Goal: Information Seeking & Learning: Learn about a topic

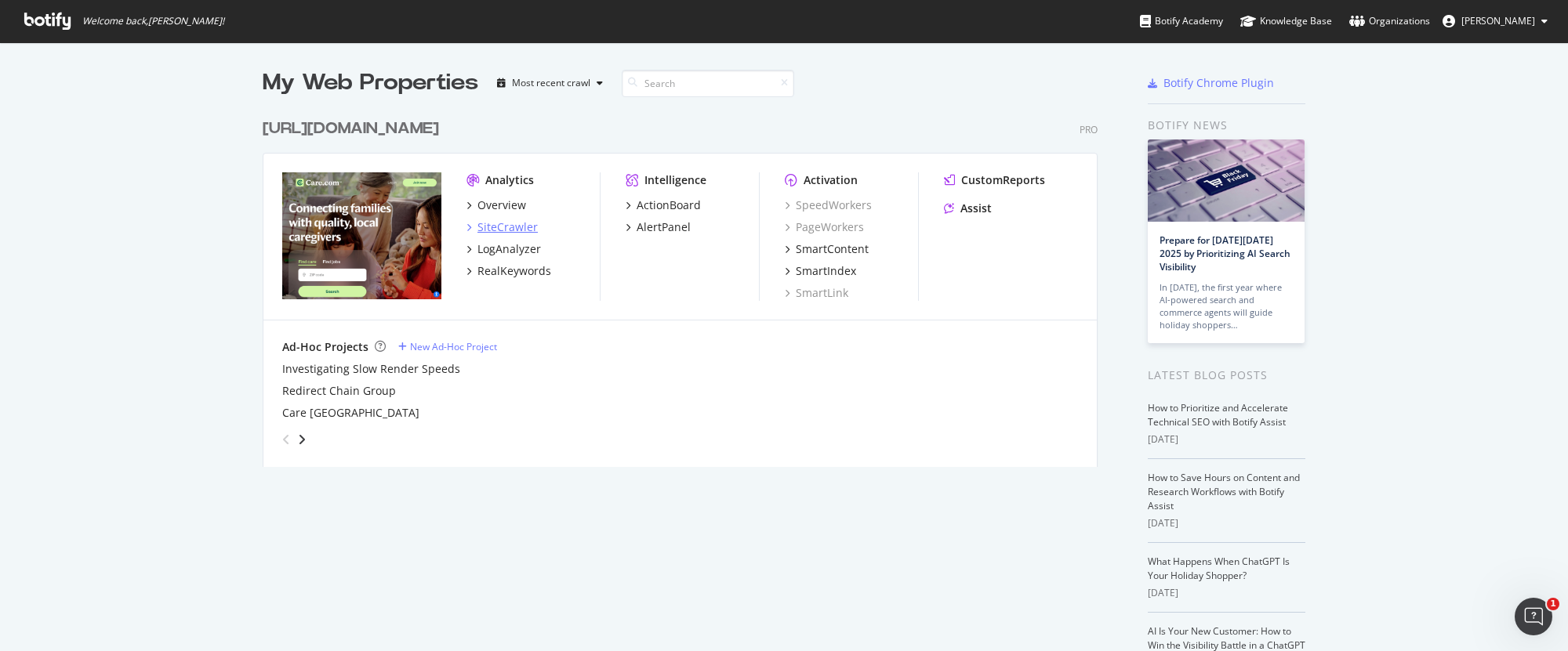
click at [492, 230] on div "SiteCrawler" at bounding box center [507, 227] width 60 height 15
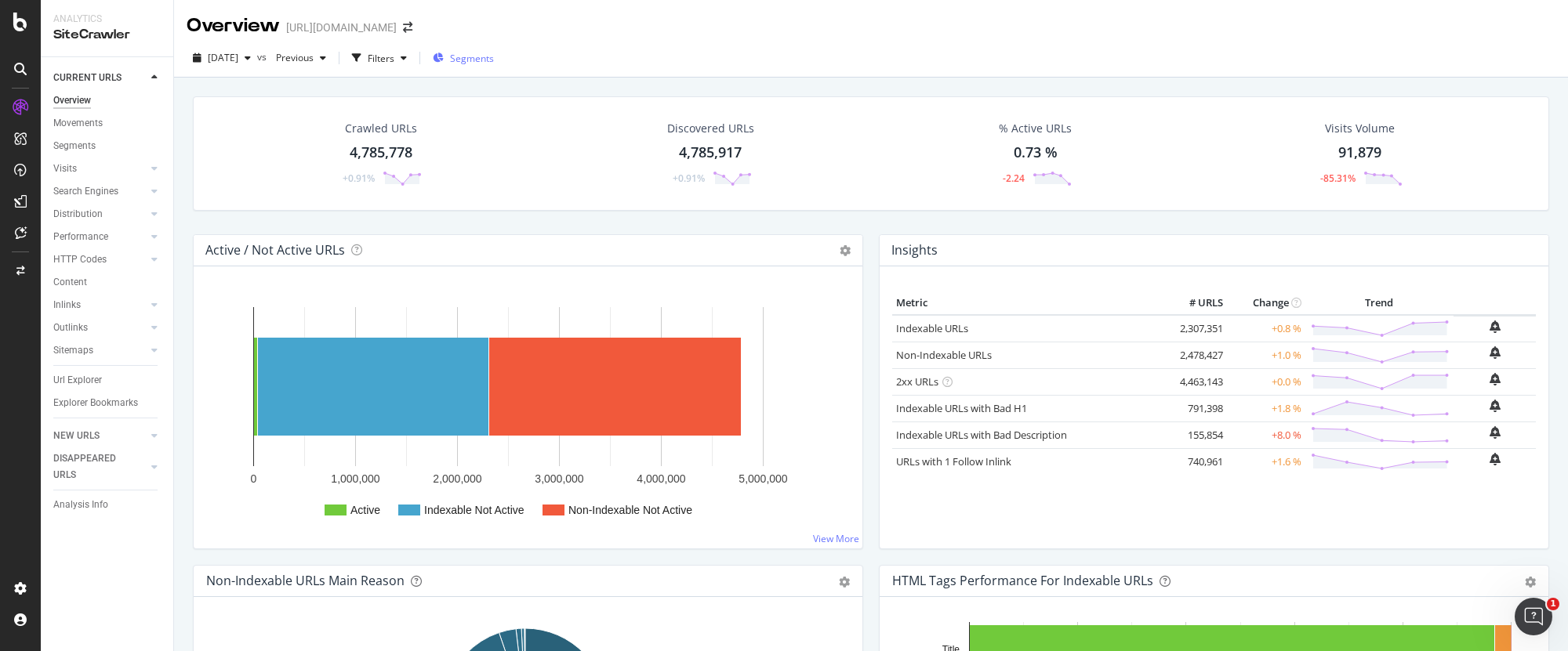
click at [444, 61] on icon "button" at bounding box center [438, 58] width 11 height 9
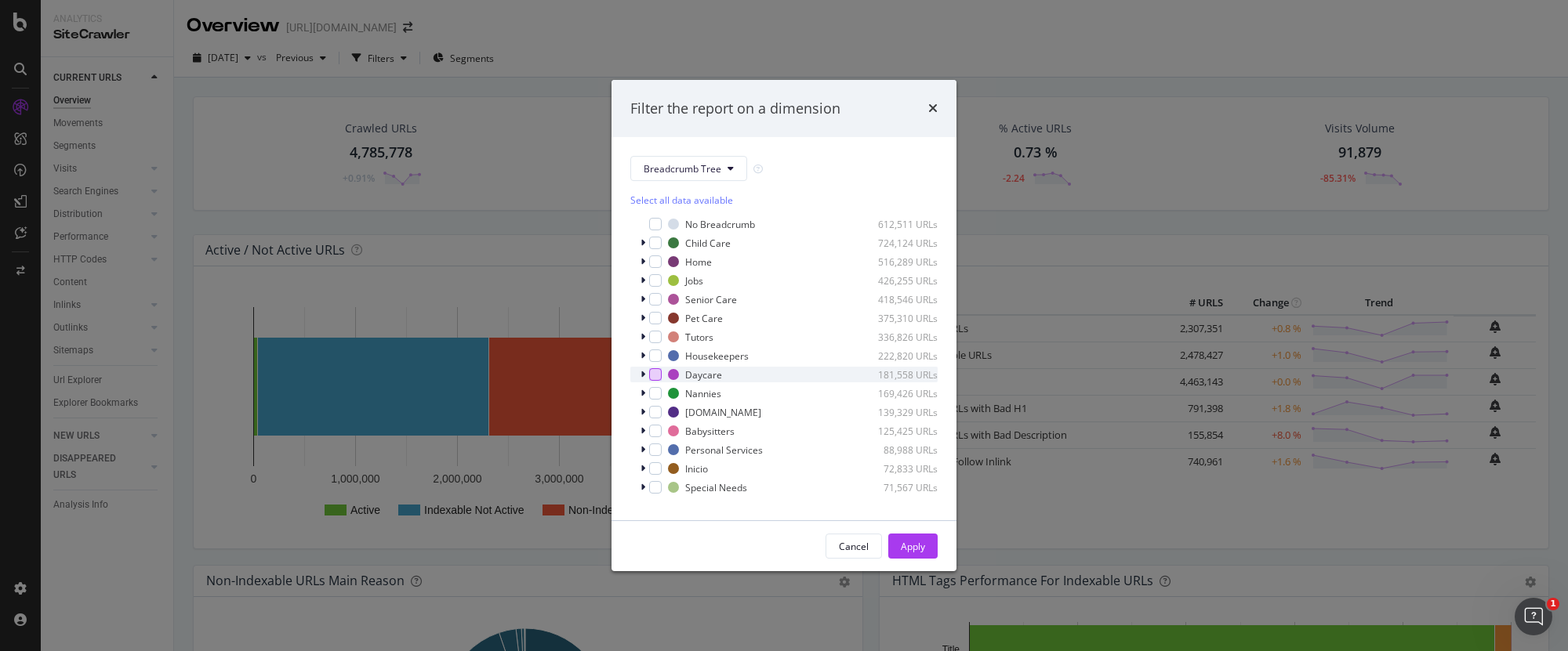
click at [655, 375] on div "modal" at bounding box center [656, 375] width 13 height 13
click at [912, 545] on div "Apply" at bounding box center [912, 547] width 25 height 14
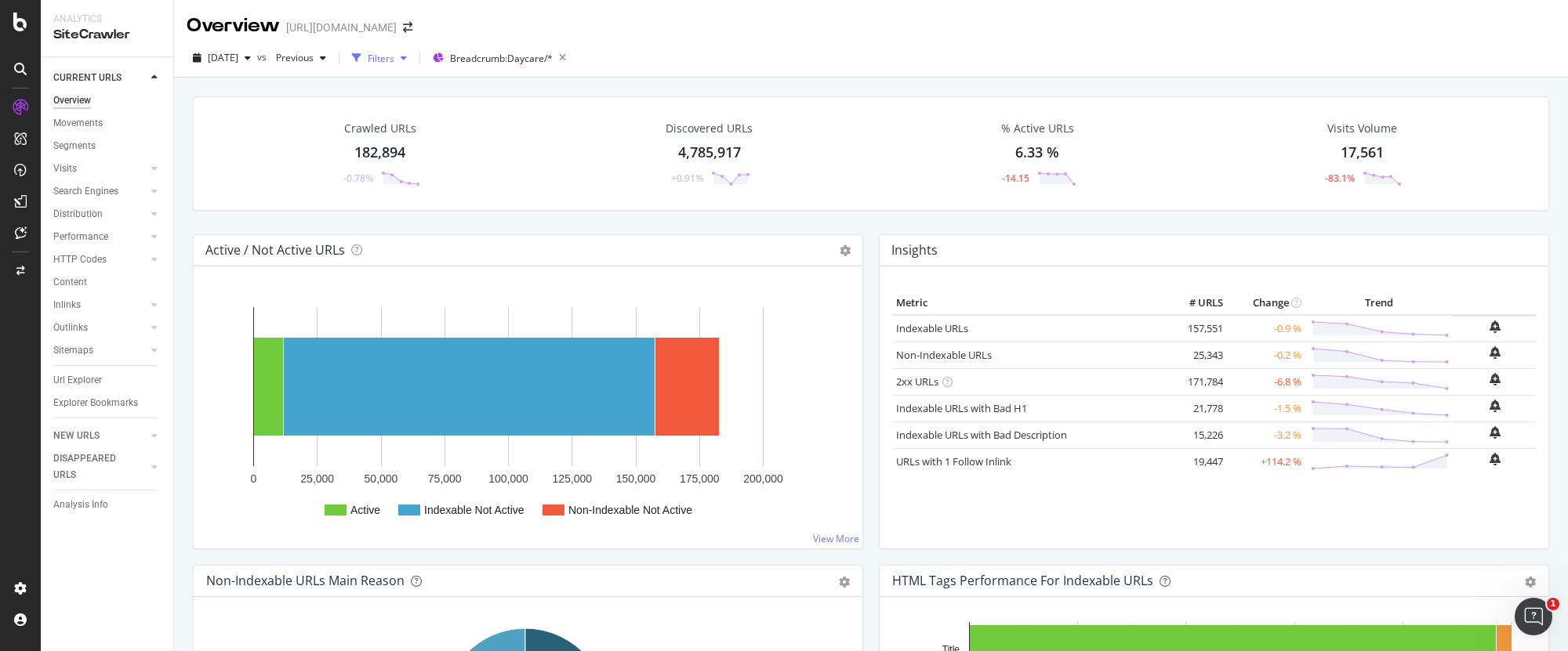
click at [394, 60] on div "Filters" at bounding box center [381, 58] width 26 height 14
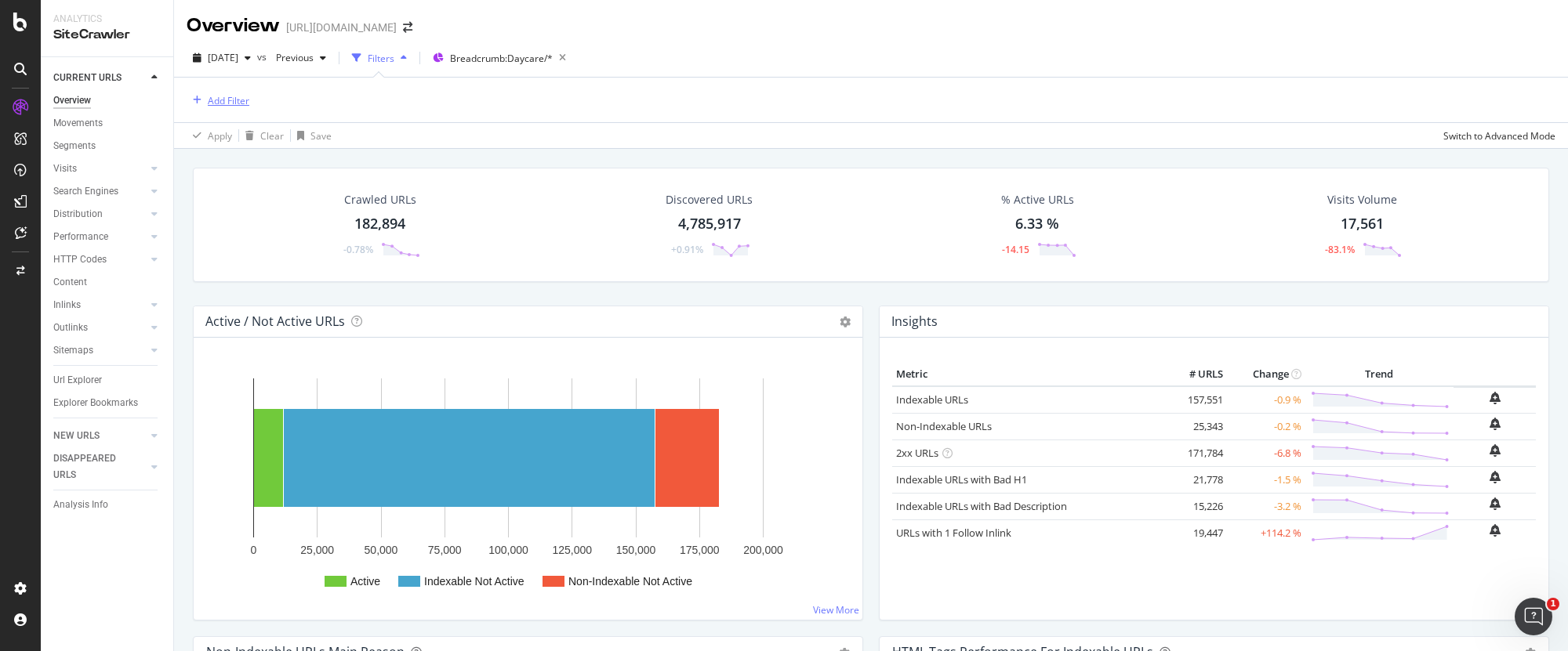
click at [214, 103] on div "Add Filter" at bounding box center [228, 101] width 42 height 14
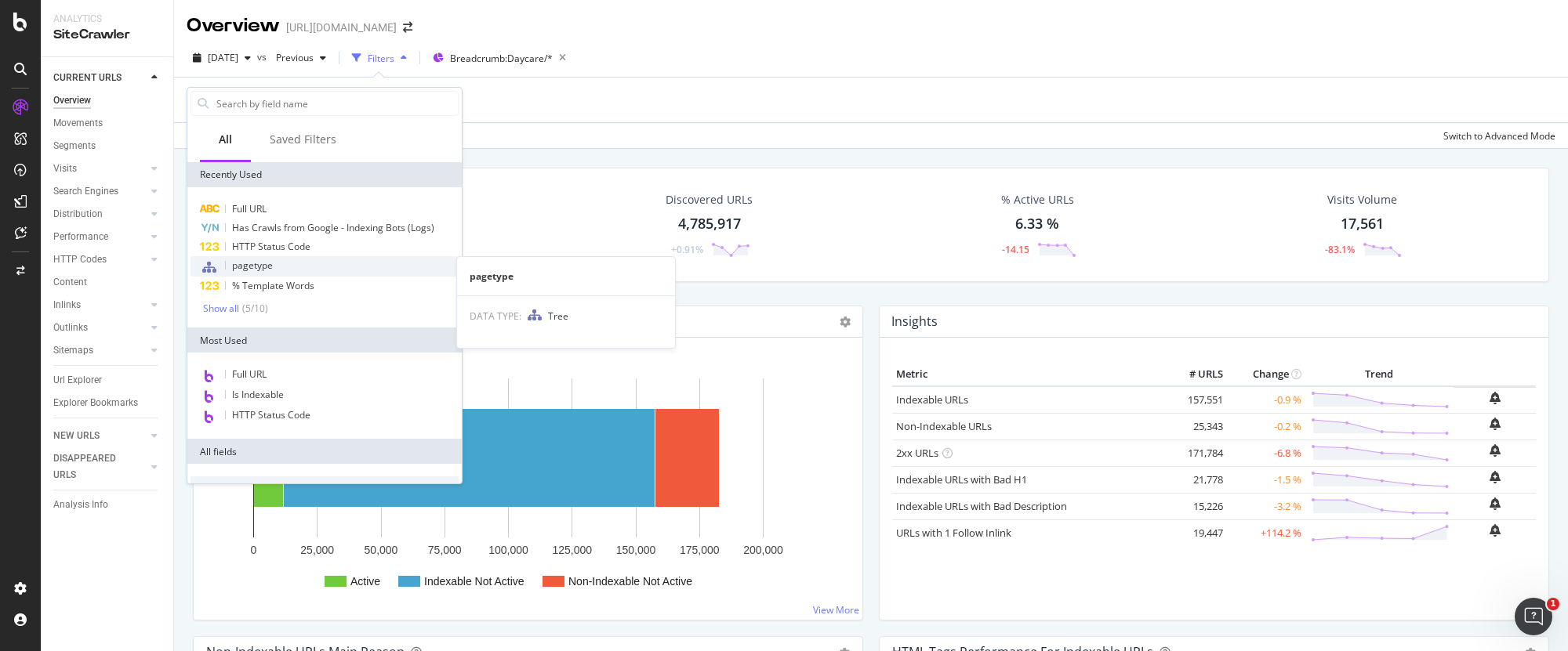
click at [278, 265] on div "pagetype" at bounding box center [325, 266] width 268 height 20
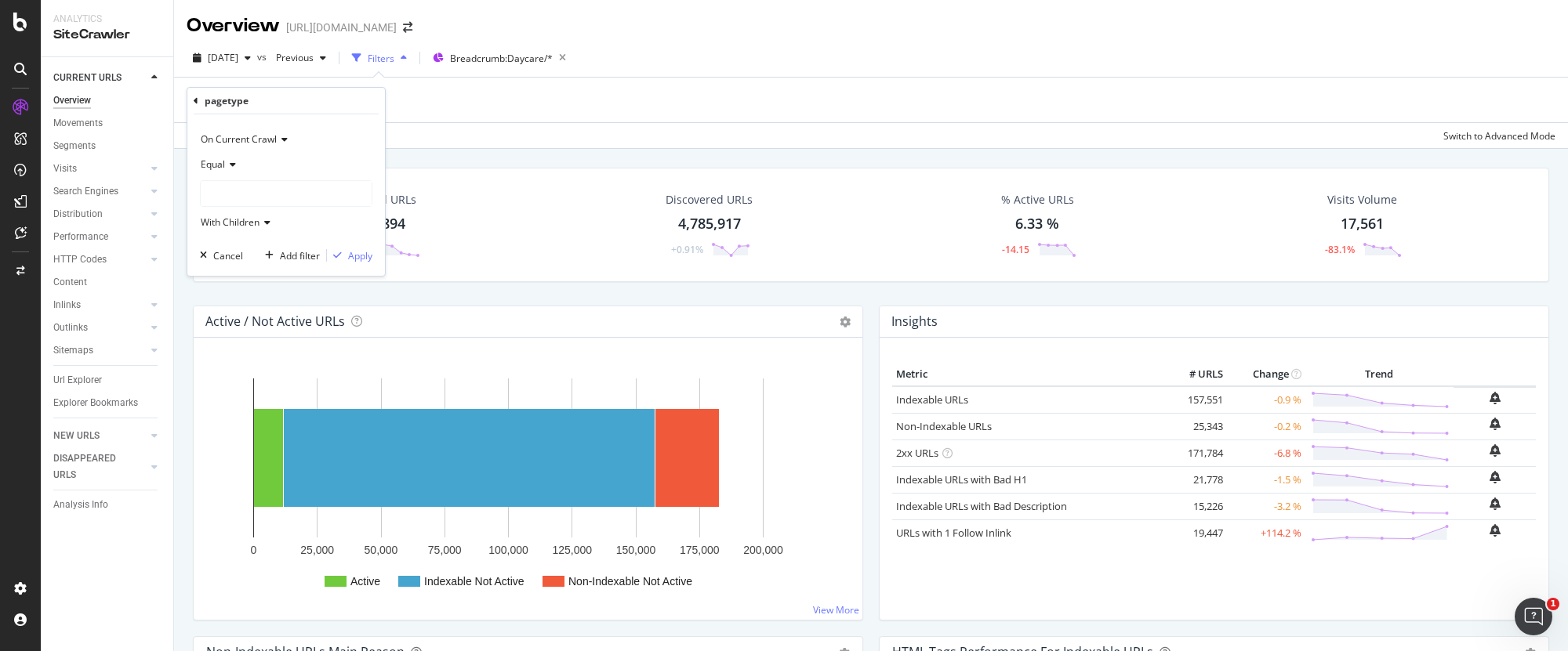
click at [293, 198] on div at bounding box center [287, 194] width 171 height 25
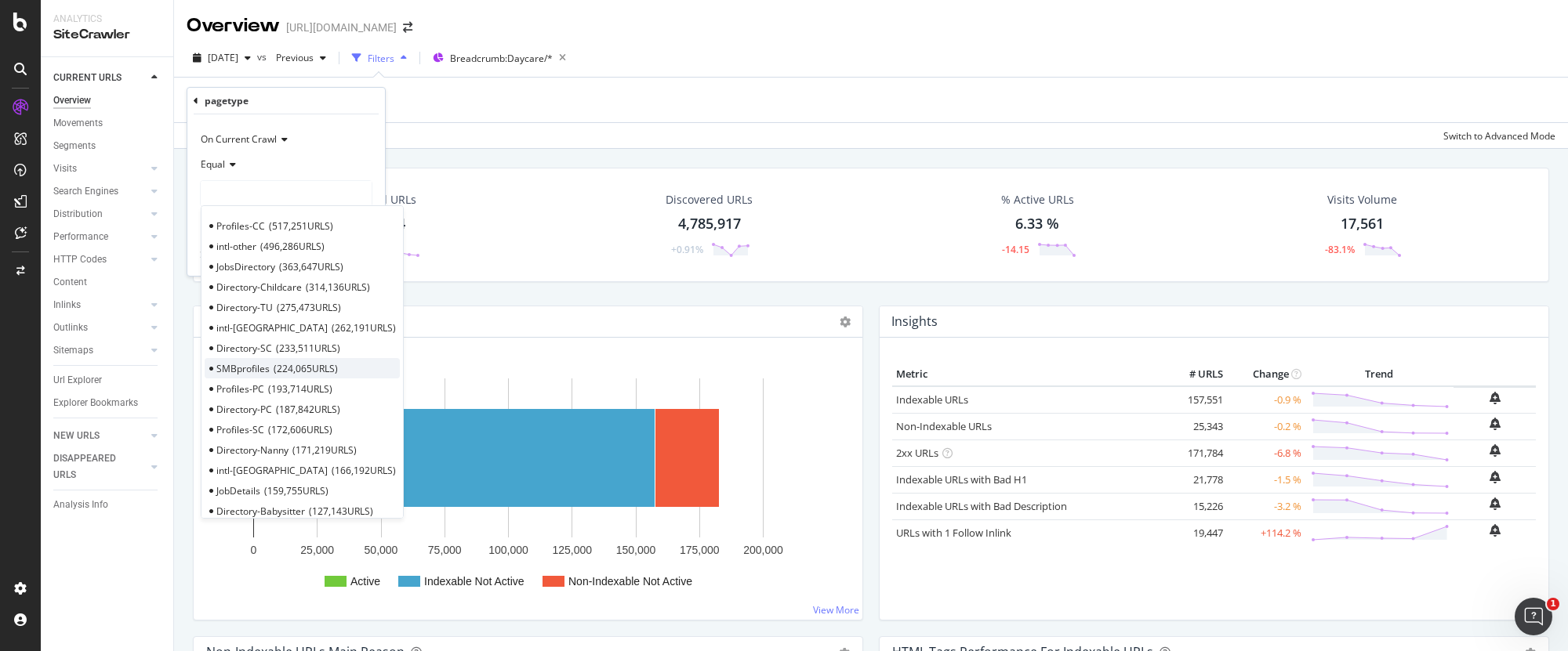
click at [276, 371] on span "224,065 URLS" at bounding box center [306, 369] width 64 height 14
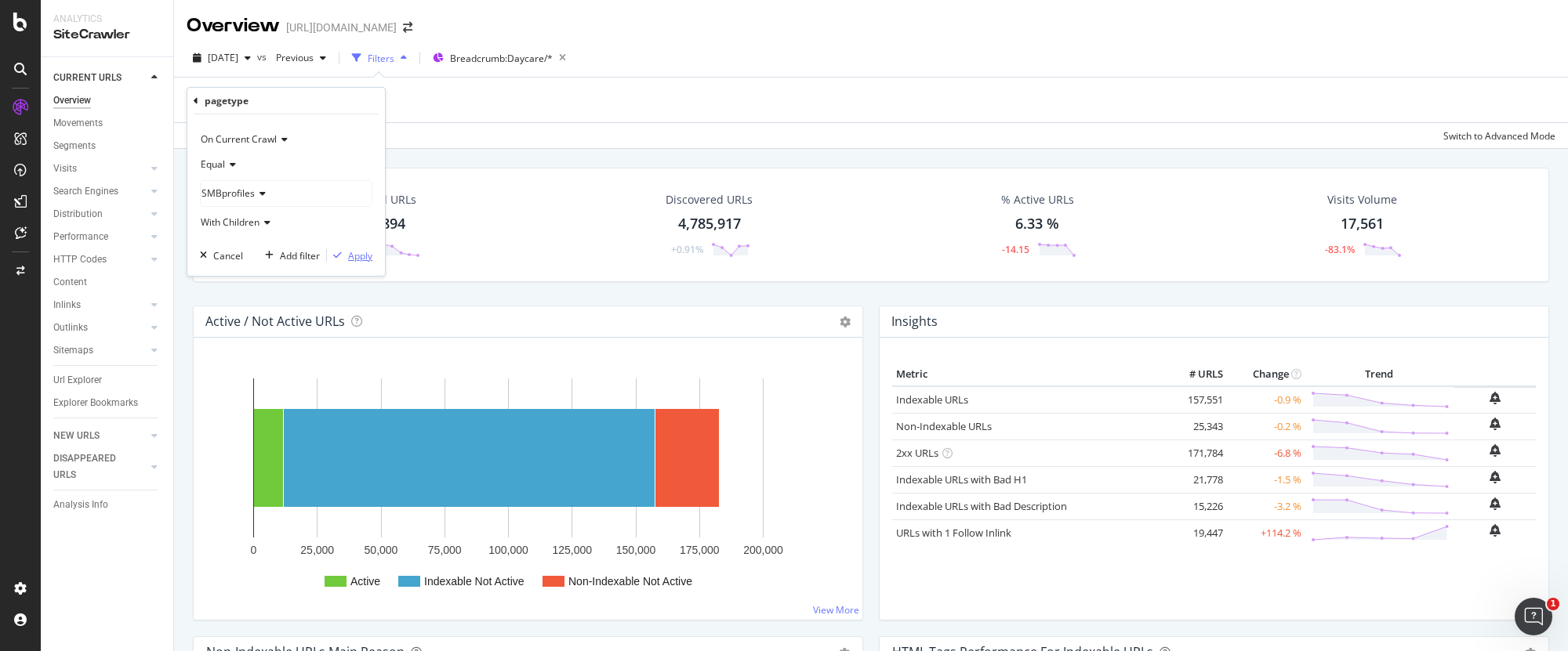
click at [349, 253] on div "Apply" at bounding box center [360, 256] width 25 height 14
click at [349, 253] on div "Crawled URLs 182,894 -0.78% Discovered URLs 4,785,917 +0.91% % Active URLs 6.33…" at bounding box center [871, 225] width 1357 height 114
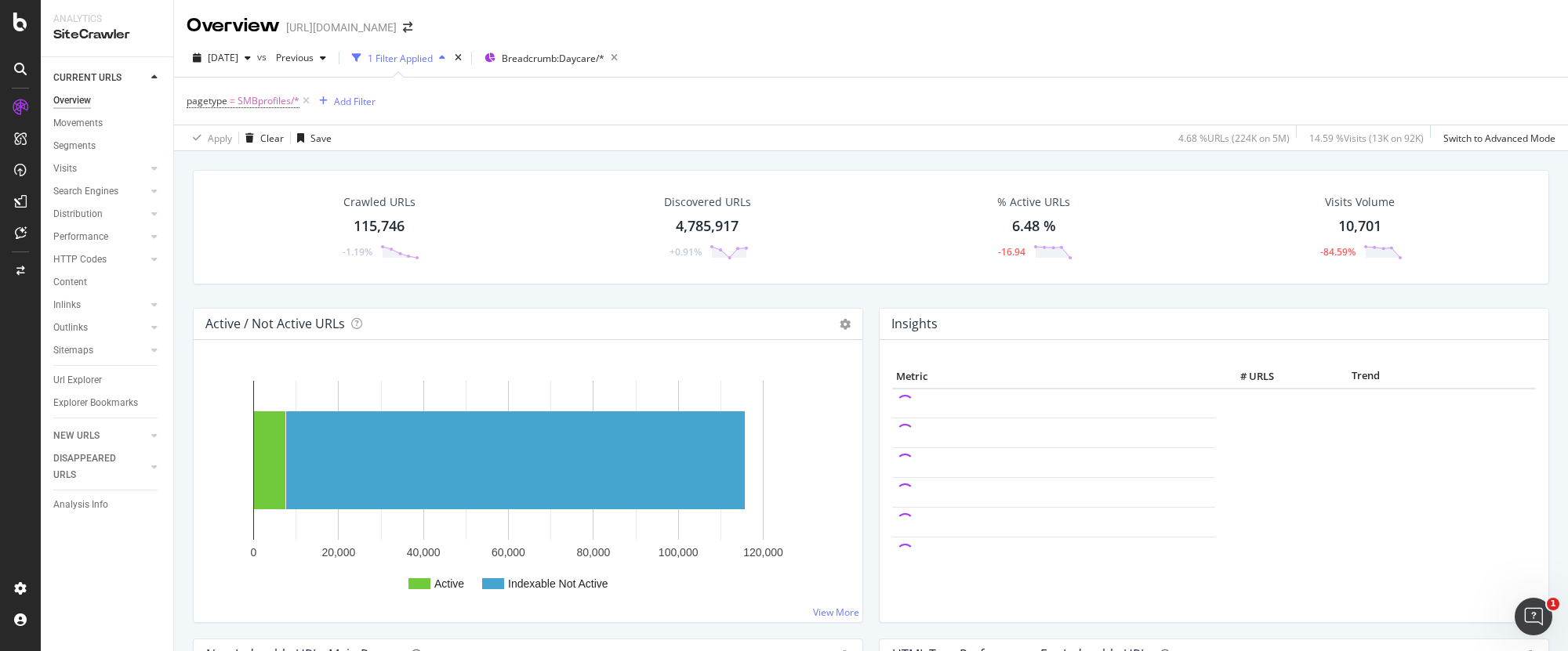
click at [377, 222] on div "115,746" at bounding box center [379, 226] width 51 height 20
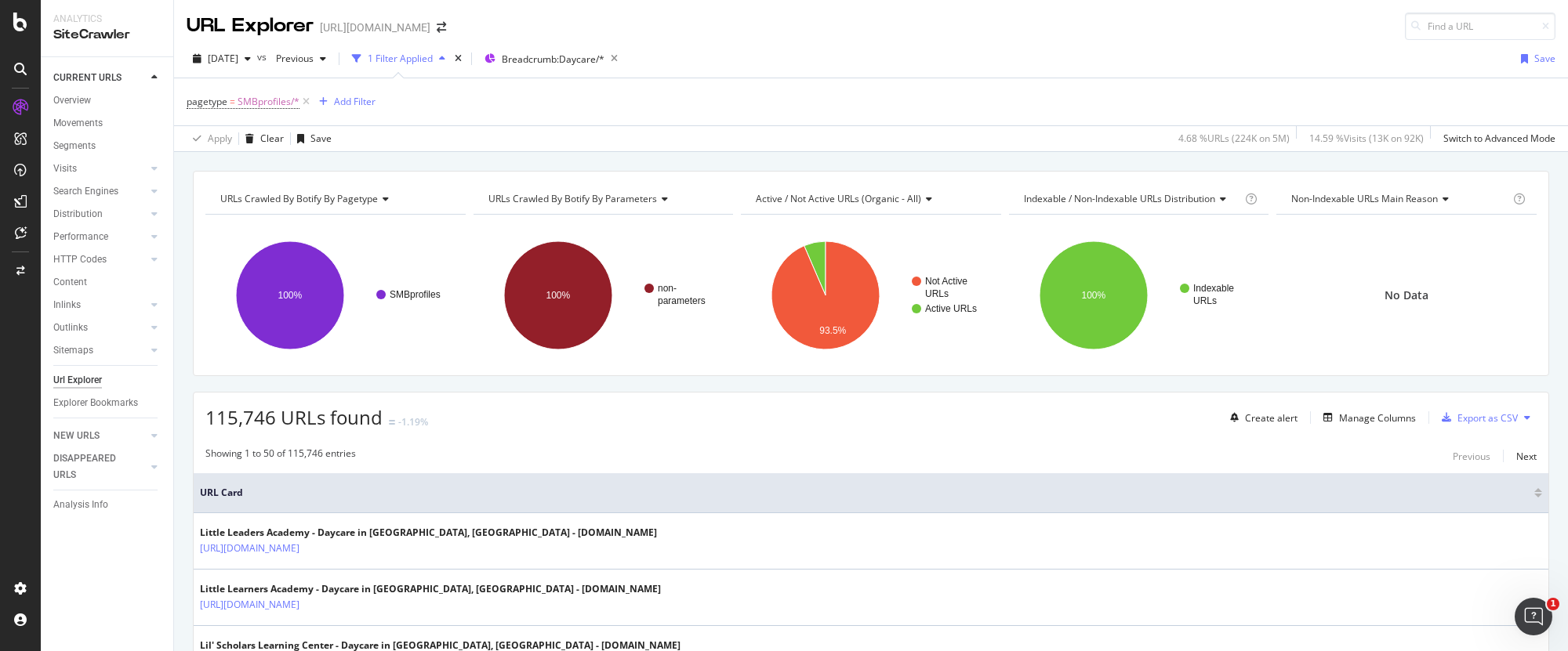
click at [382, 191] on div "URLs Crawled By Botify By pagetype" at bounding box center [334, 199] width 234 height 25
click at [435, 165] on div "URLs Crawled By Botify By pagetype Chart (by Value) Table Expand Export as CSV …" at bounding box center [871, 170] width 1394 height 37
click at [1535, 63] on div "Save" at bounding box center [1545, 58] width 21 height 14
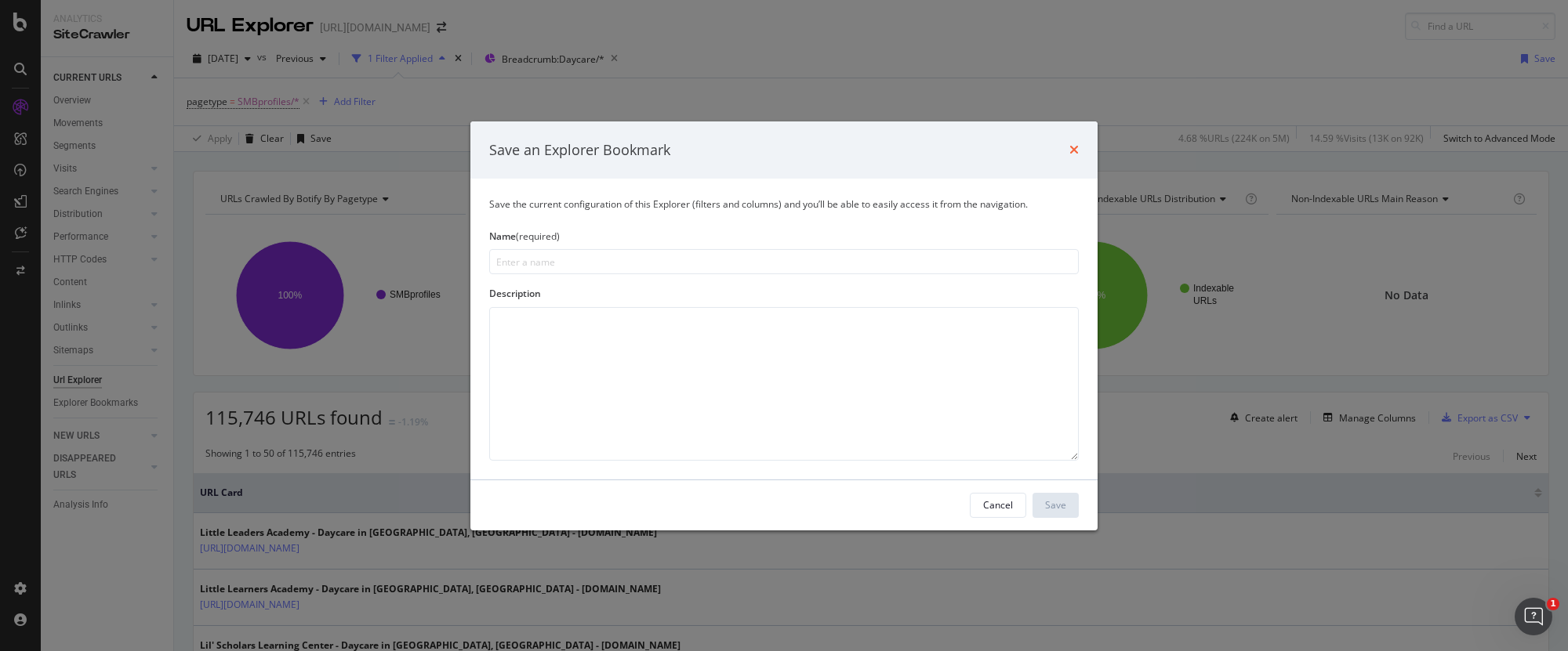
click at [1072, 147] on icon "times" at bounding box center [1074, 149] width 9 height 13
